Goal: Task Accomplishment & Management: Manage account settings

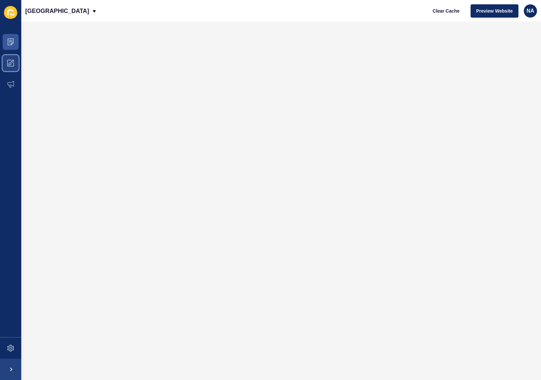
click at [11, 65] on icon at bounding box center [10, 63] width 7 height 7
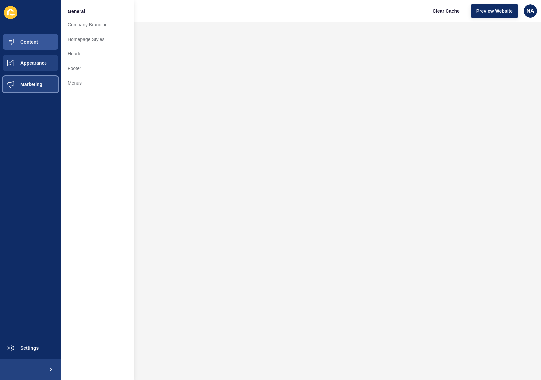
click at [21, 89] on button "Marketing" at bounding box center [30, 84] width 61 height 21
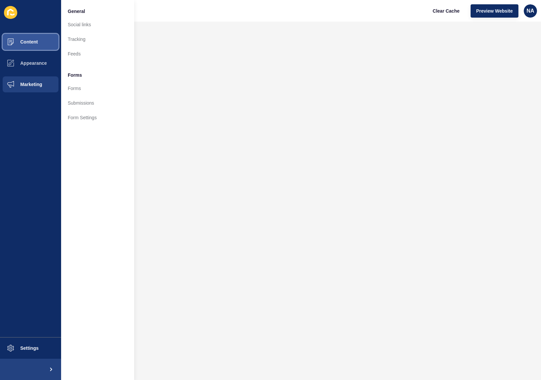
click at [31, 49] on button "Content" at bounding box center [30, 41] width 61 height 21
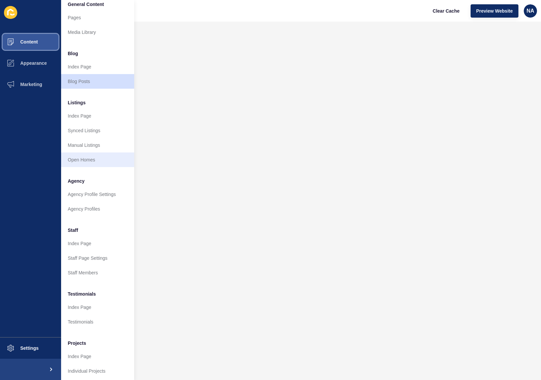
scroll to position [6, 0]
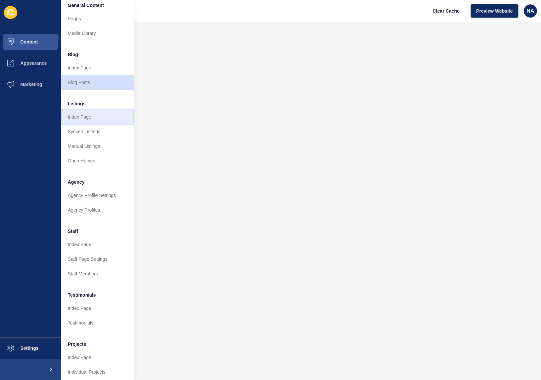
click at [82, 118] on link "Index Page" at bounding box center [97, 117] width 73 height 15
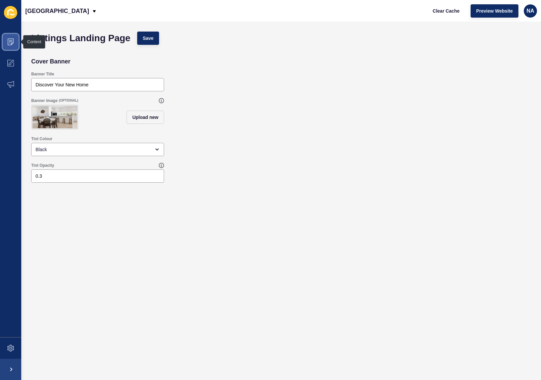
click at [12, 44] on icon at bounding box center [10, 42] width 7 height 7
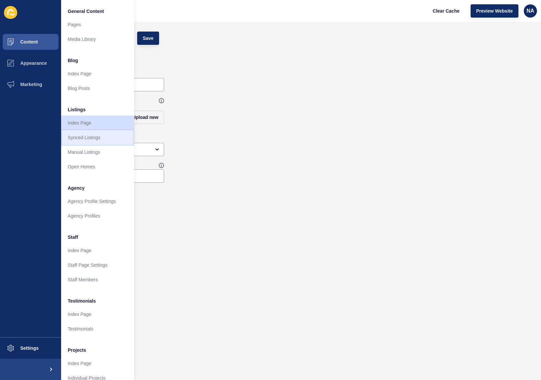
click at [69, 133] on link "Synced Listings" at bounding box center [97, 137] width 73 height 15
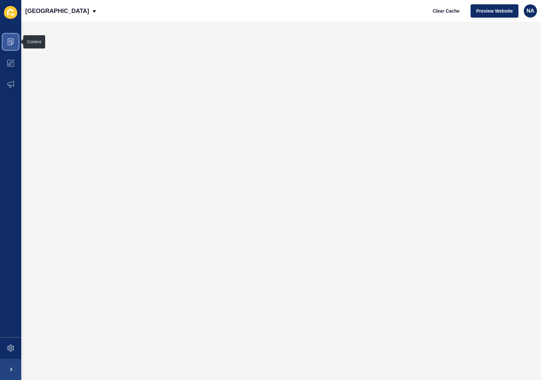
click at [13, 40] on icon at bounding box center [10, 42] width 7 height 7
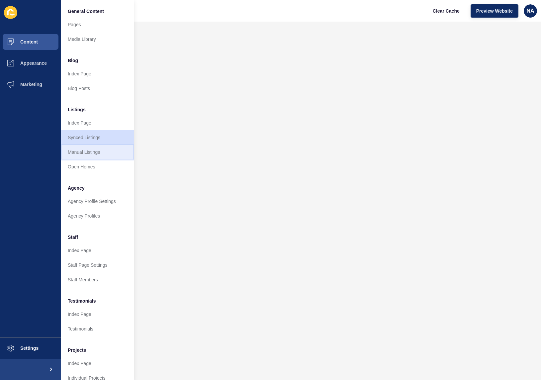
click at [95, 155] on link "Manual Listings" at bounding box center [97, 152] width 73 height 15
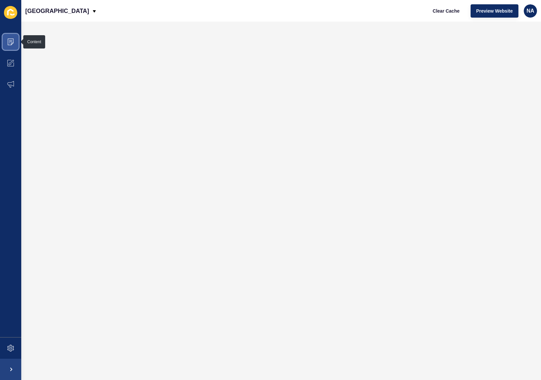
click at [12, 42] on icon at bounding box center [10, 42] width 7 height 7
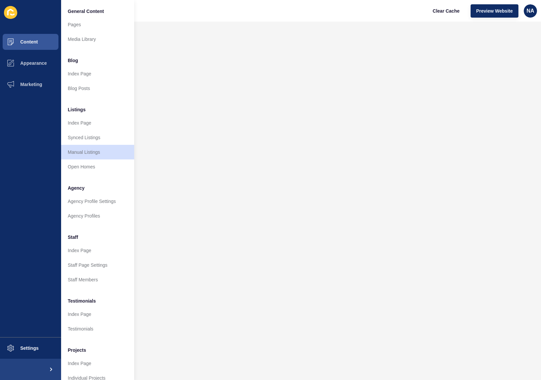
scroll to position [1, 0]
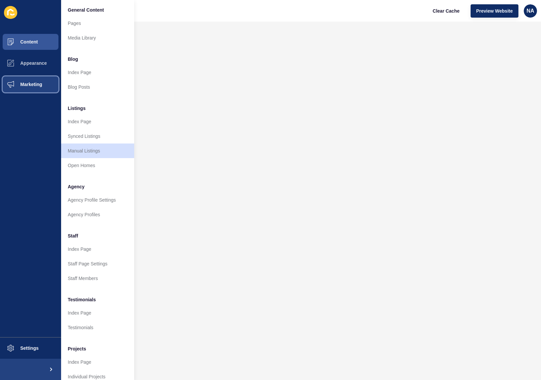
click at [12, 81] on icon at bounding box center [10, 84] width 7 height 7
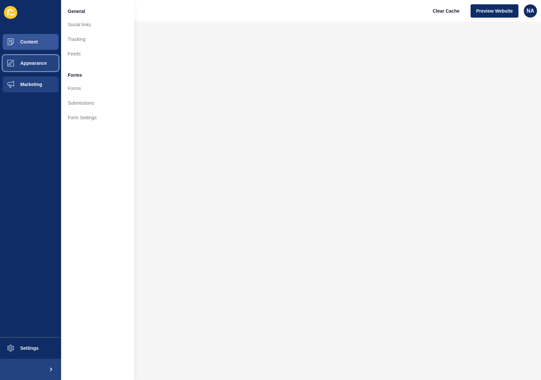
click at [20, 68] on span at bounding box center [10, 63] width 21 height 21
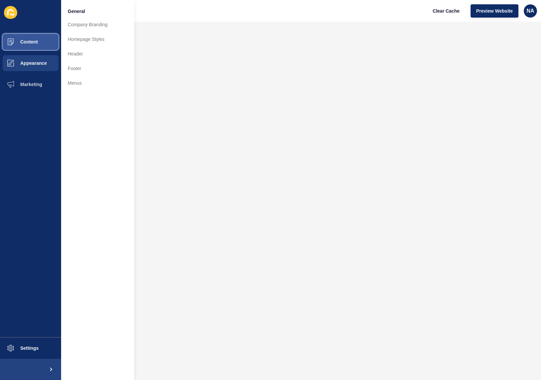
click at [24, 46] on button "Content" at bounding box center [30, 41] width 61 height 21
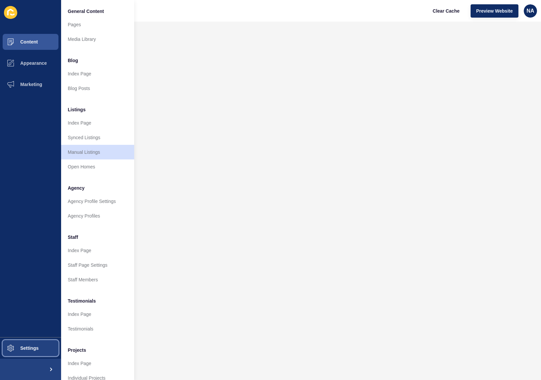
click at [40, 343] on button "Settings" at bounding box center [30, 348] width 61 height 21
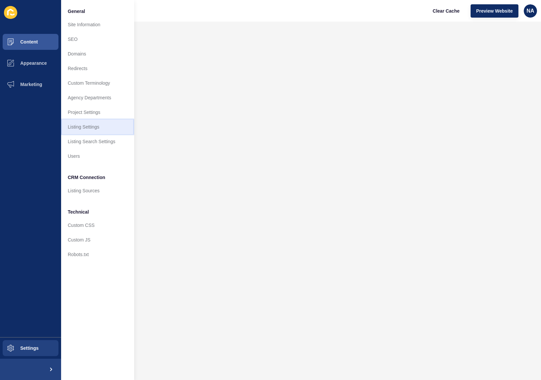
click at [98, 125] on link "Listing Settings" at bounding box center [97, 127] width 73 height 15
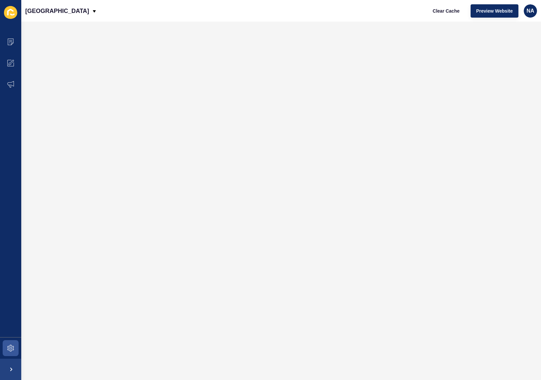
click at [12, 11] on icon at bounding box center [10, 12] width 13 height 13
click at [10, 10] on icon at bounding box center [10, 12] width 6 height 7
click at [12, 13] on icon at bounding box center [10, 12] width 13 height 13
click at [10, 13] on icon at bounding box center [10, 12] width 13 height 13
click at [530, 10] on span "NA" at bounding box center [531, 11] width 8 height 7
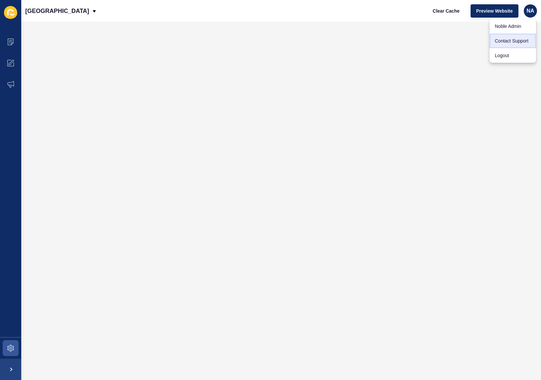
click at [515, 42] on link "Contact Support" at bounding box center [513, 41] width 47 height 15
click at [13, 42] on icon at bounding box center [10, 42] width 7 height 7
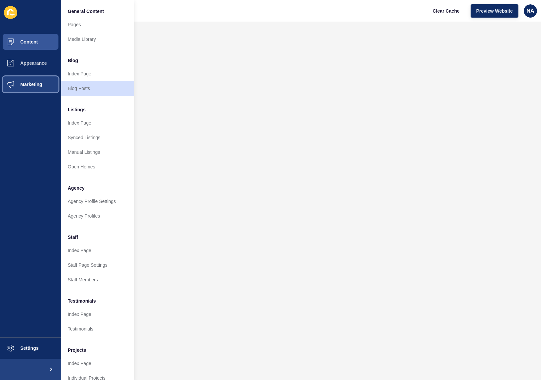
click at [32, 84] on span "Marketing" at bounding box center [20, 84] width 43 height 5
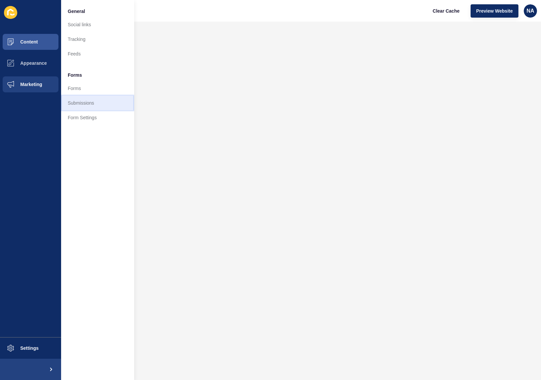
click at [89, 104] on link "Submissions" at bounding box center [97, 103] width 73 height 15
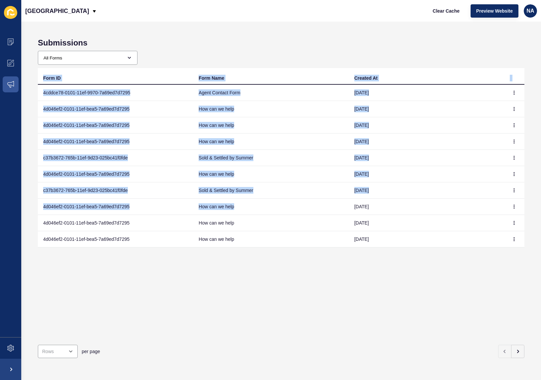
drag, startPoint x: 36, startPoint y: 89, endPoint x: 316, endPoint y: 211, distance: 305.8
click at [316, 211] on div "Submissions All Forms Expressions of Interest - Andrea Lloyd Expressions of Int…" at bounding box center [281, 201] width 520 height 359
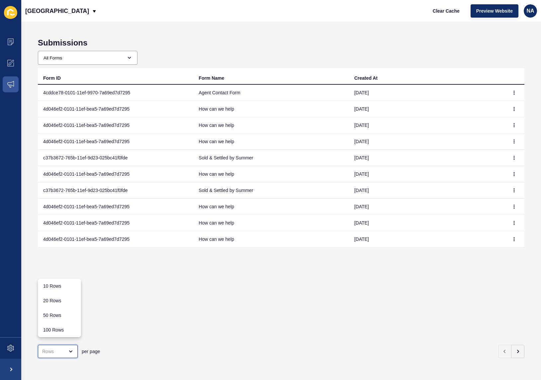
click at [64, 349] on div "close menu" at bounding box center [68, 351] width 9 height 5
click at [60, 329] on div "100 Rows" at bounding box center [59, 330] width 33 height 7
type input "100 Rows"
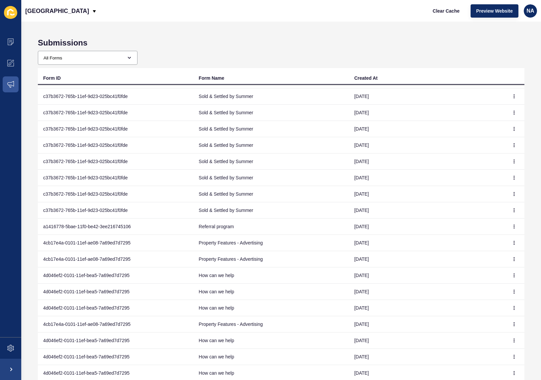
scroll to position [337, 0]
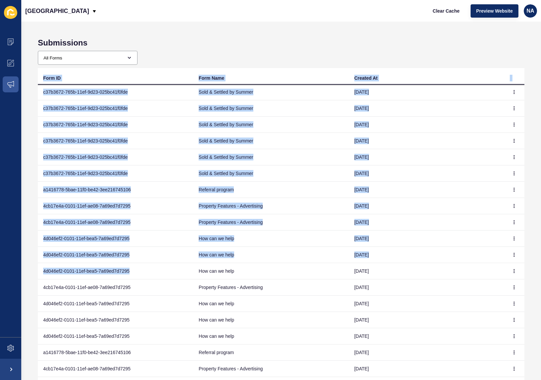
drag, startPoint x: 60, startPoint y: 232, endPoint x: 285, endPoint y: 245, distance: 225.1
click at [312, 265] on div "Submissions All Forms Expressions of Interest - Andrea Lloyd Expressions of Int…" at bounding box center [281, 201] width 520 height 359
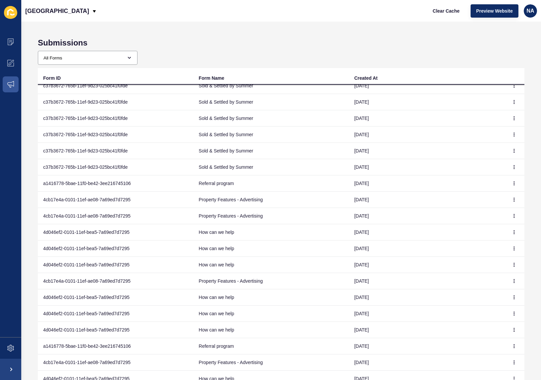
click at [522, 199] on div "Submissions All Forms Expressions of Interest - Andrea Lloyd Expressions of Int…" at bounding box center [281, 201] width 520 height 359
drag, startPoint x: 433, startPoint y: 186, endPoint x: 185, endPoint y: 235, distance: 252.7
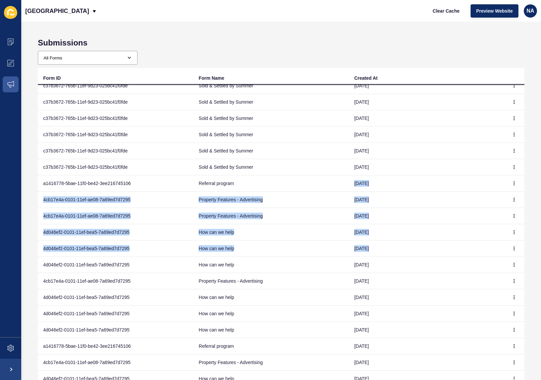
drag, startPoint x: 405, startPoint y: 178, endPoint x: 183, endPoint y: 261, distance: 237.2
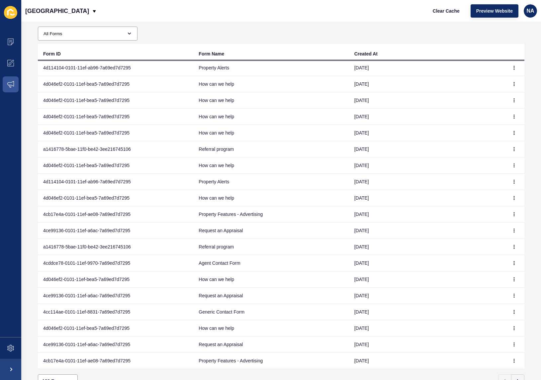
scroll to position [54, 0]
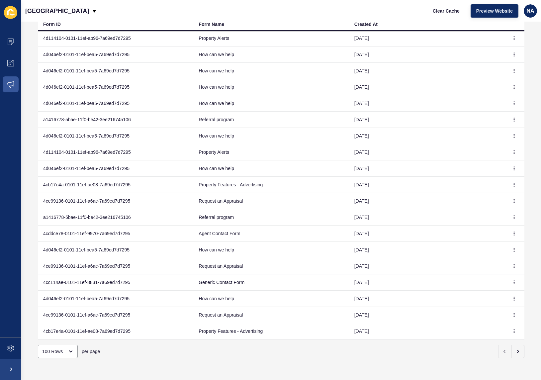
drag, startPoint x: 395, startPoint y: 166, endPoint x: 381, endPoint y: 327, distance: 161.2
copy tbody "a1416778-5bae-11f0-be42-3ee216745106 Referral program 29 Sep 2025 4cb17e4a-0101…"
click at [516, 349] on icon "button" at bounding box center [518, 351] width 5 height 5
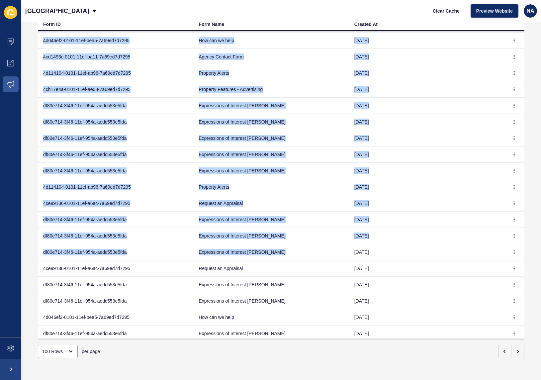
scroll to position [369, 0]
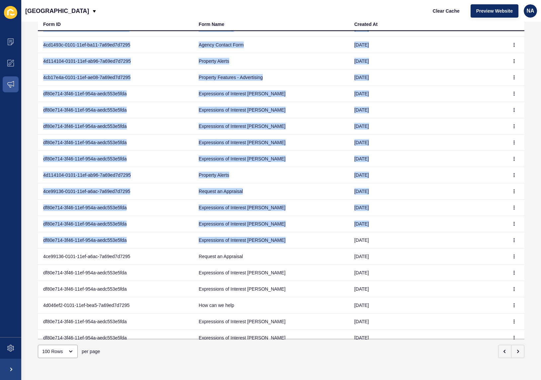
drag, startPoint x: 135, startPoint y: 68, endPoint x: 427, endPoint y: 193, distance: 317.9
copy tbody "4d046ef2-0101-11ef-bea5-7a69ed7d7295 How can we help 08 Sep 2025 4d046ef2-0101-…"
